Goal: Task Accomplishment & Management: Use online tool/utility

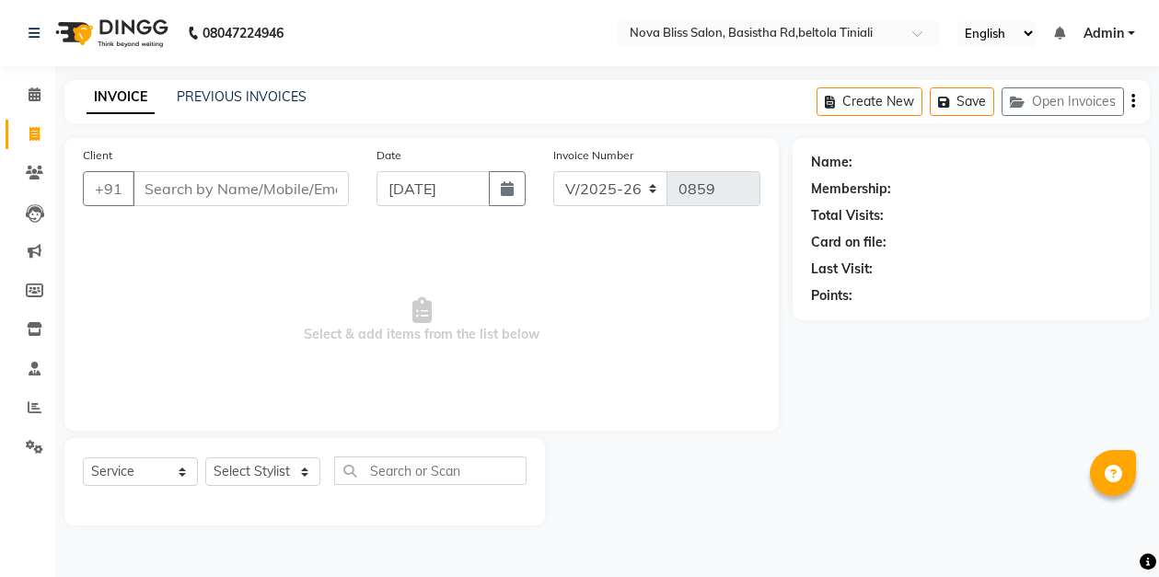
select select "6211"
select select "service"
click at [261, 485] on select "Select Stylist [PERSON_NAME] [PERSON_NAME] [PERSON_NAME] Dip [PERSON_NAME] jara…" at bounding box center [262, 471] width 115 height 29
select select "53816"
click at [205, 457] on select "Select Stylist [PERSON_NAME] [PERSON_NAME] [PERSON_NAME] Dip [PERSON_NAME] jara…" at bounding box center [262, 471] width 115 height 29
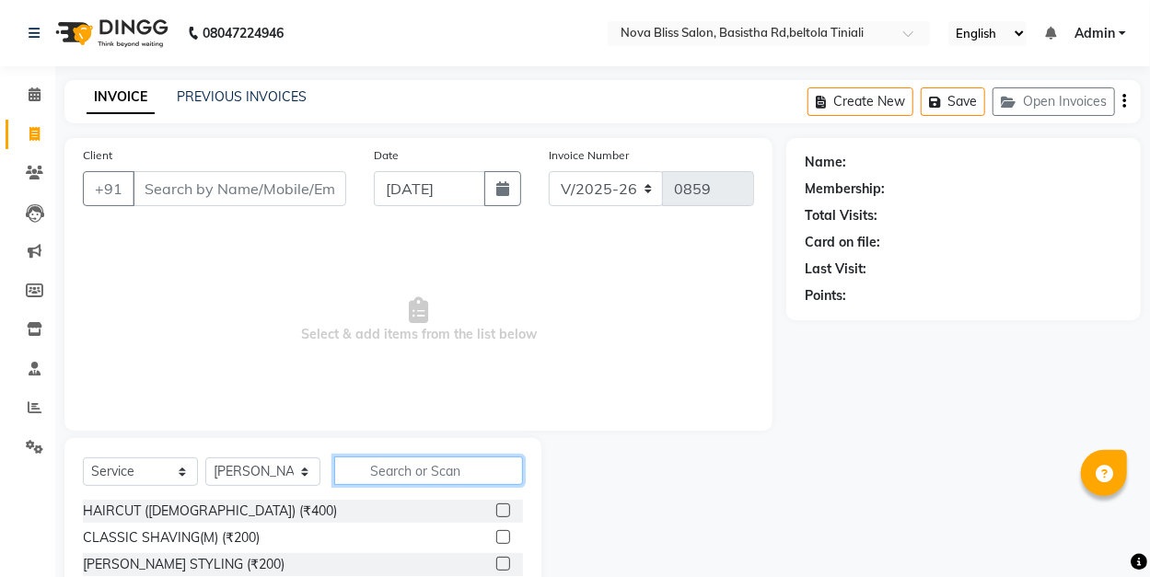
click at [404, 471] on input "text" at bounding box center [428, 471] width 189 height 29
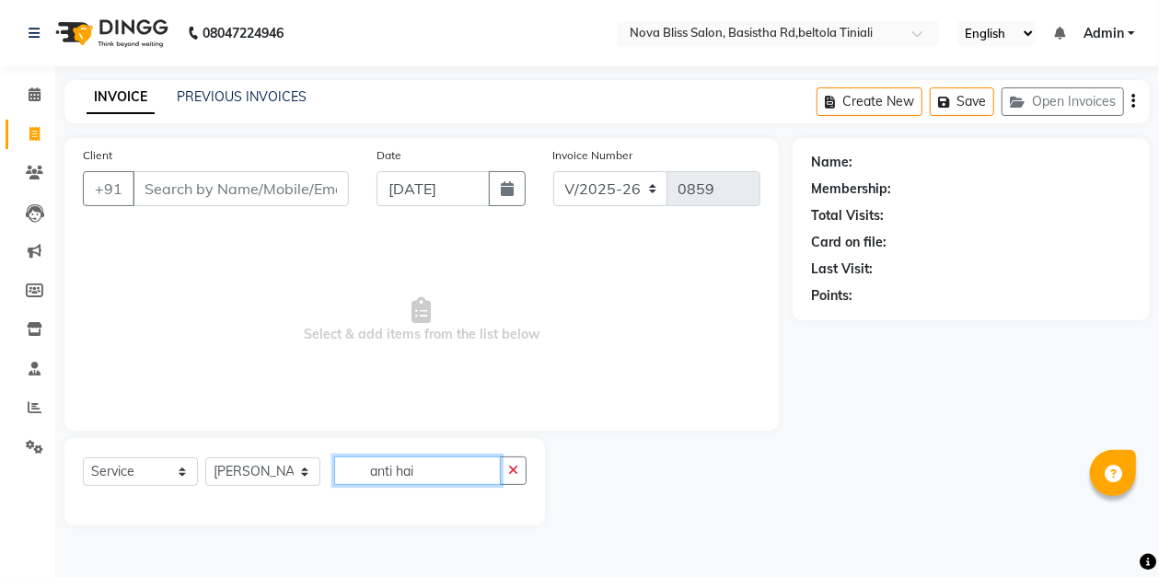
type input "anti hair"
